Goal: Task Accomplishment & Management: Manage account settings

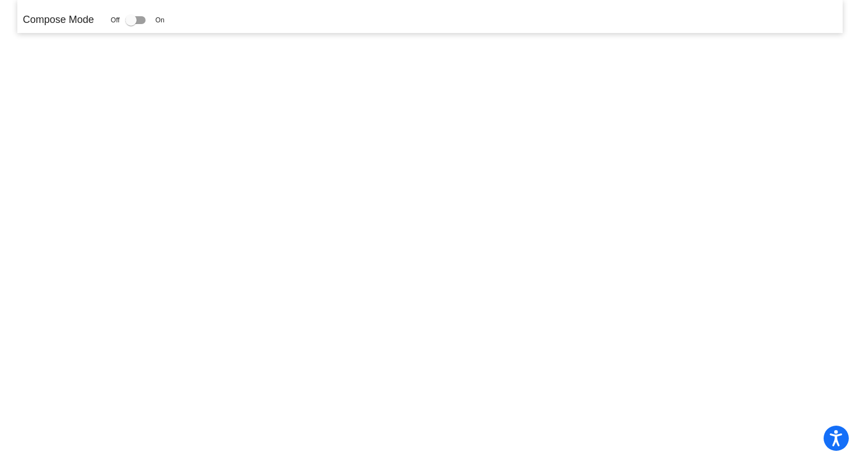
click at [126, 17] on div at bounding box center [130, 20] width 11 height 11
click at [130, 24] on input "checkbox" at bounding box center [130, 24] width 1 height 1
checkbox input "true"
click at [508, 290] on mat-sidenav-content "Compose Mode Off On" at bounding box center [430, 231] width 860 height 462
